Goal: Information Seeking & Learning: Learn about a topic

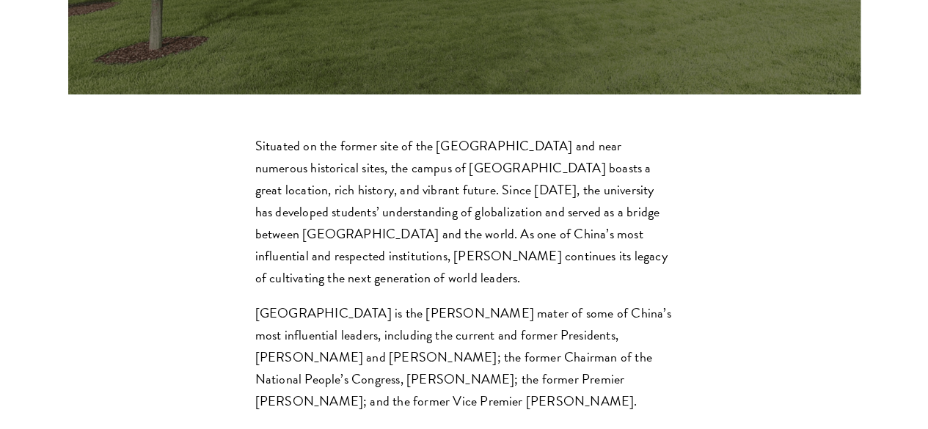
scroll to position [4100, 0]
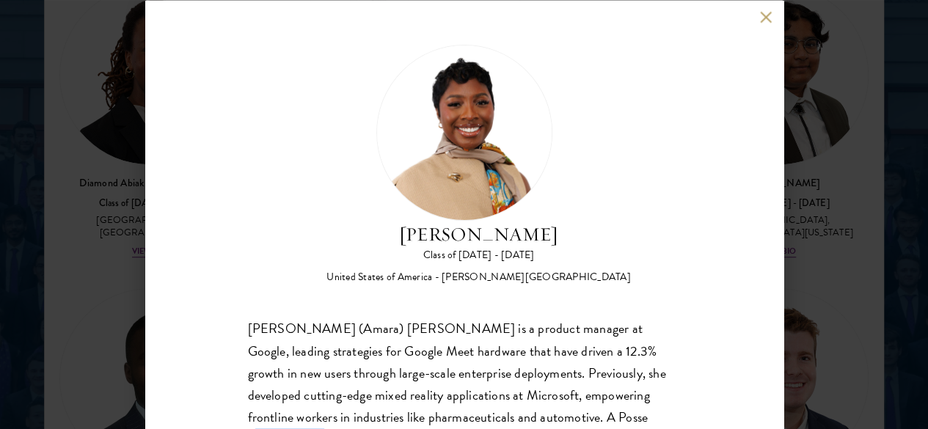
scroll to position [110, 0]
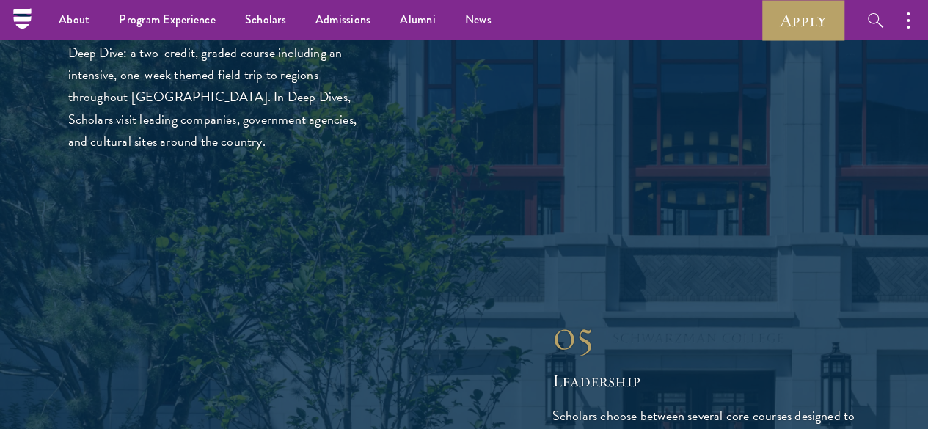
scroll to position [3623, 0]
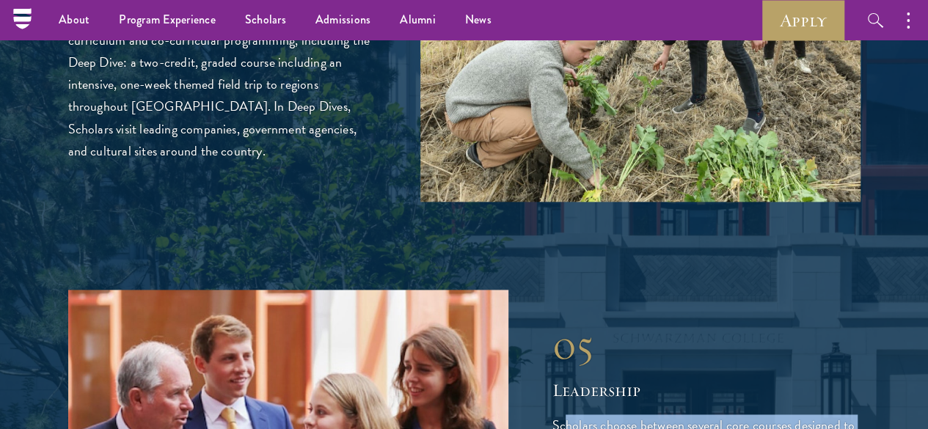
drag, startPoint x: 564, startPoint y: 153, endPoint x: 645, endPoint y: 249, distance: 124.9
drag, startPoint x: 719, startPoint y: 380, endPoint x: 647, endPoint y: 293, distance: 113.1
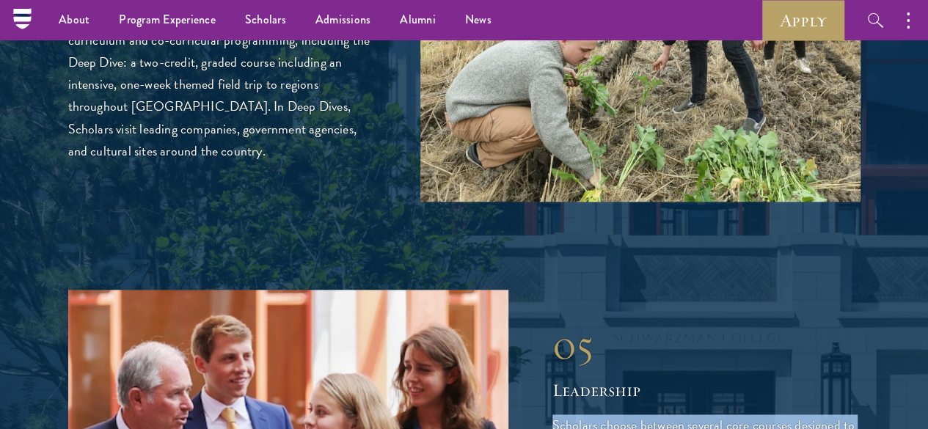
drag, startPoint x: 555, startPoint y: 162, endPoint x: 728, endPoint y: 381, distance: 278.3
drag, startPoint x: 719, startPoint y: 382, endPoint x: 549, endPoint y: 147, distance: 289.9
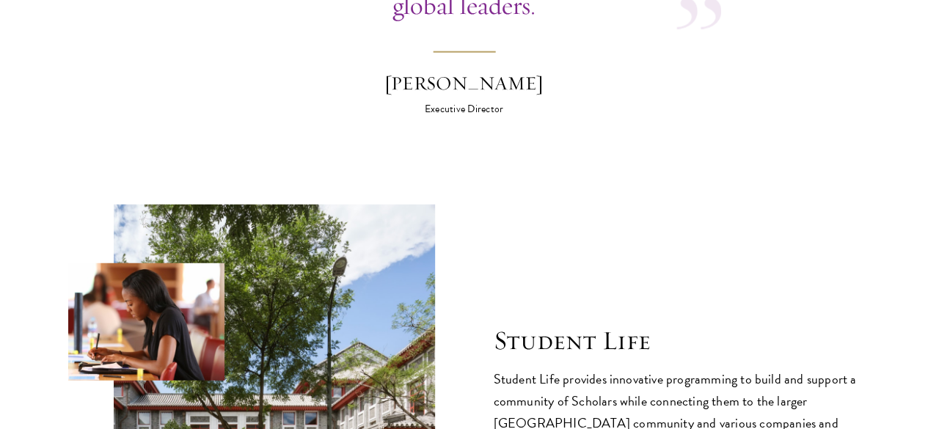
scroll to position [4650, 0]
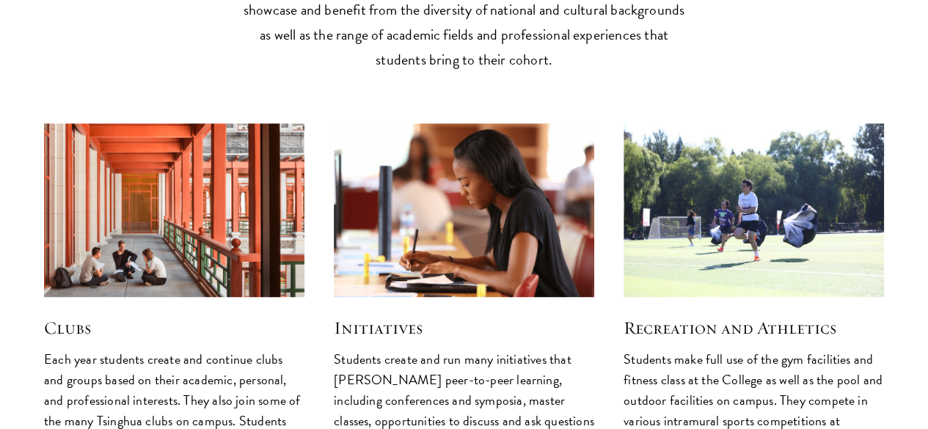
scroll to position [3638, 0]
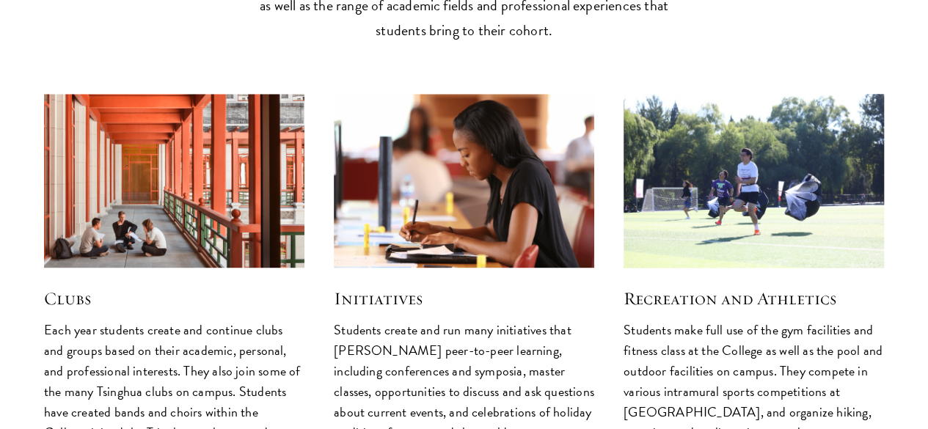
click at [718, 89] on img at bounding box center [753, 181] width 276 height 184
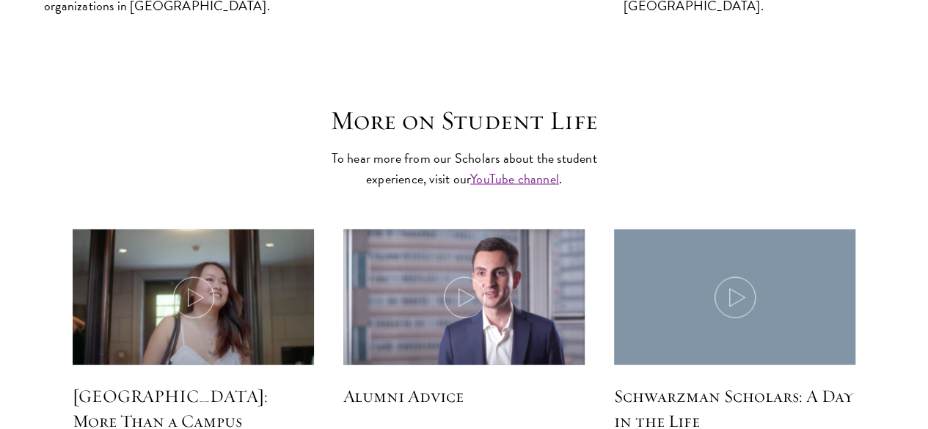
scroll to position [4107, 0]
